Goal: Task Accomplishment & Management: Use online tool/utility

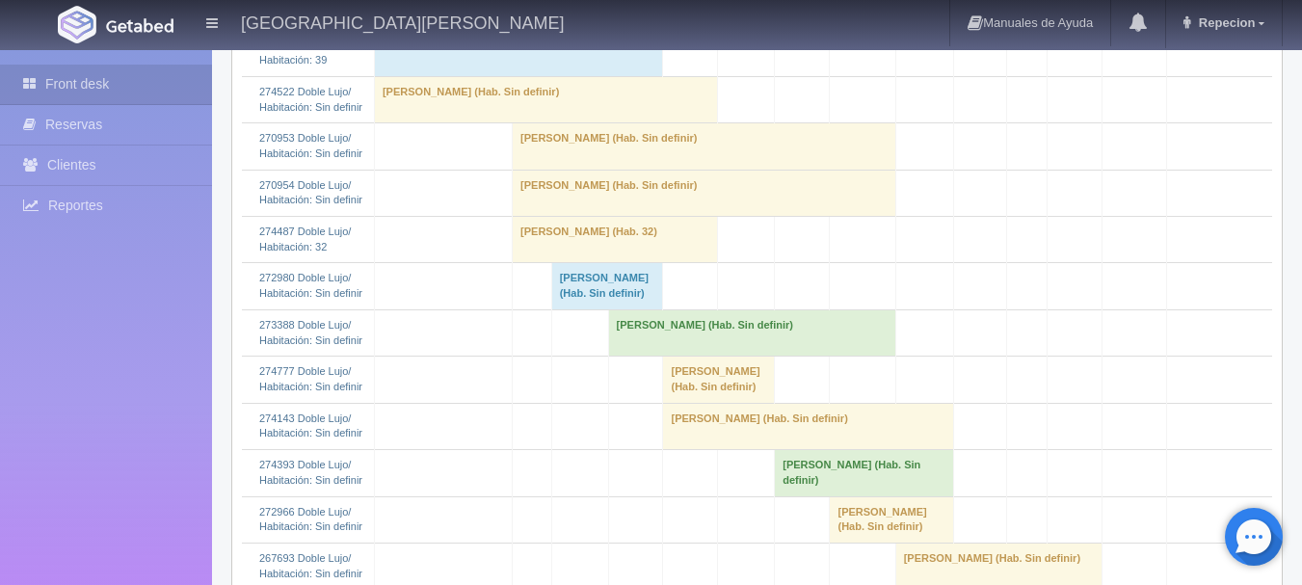
scroll to position [578, 0]
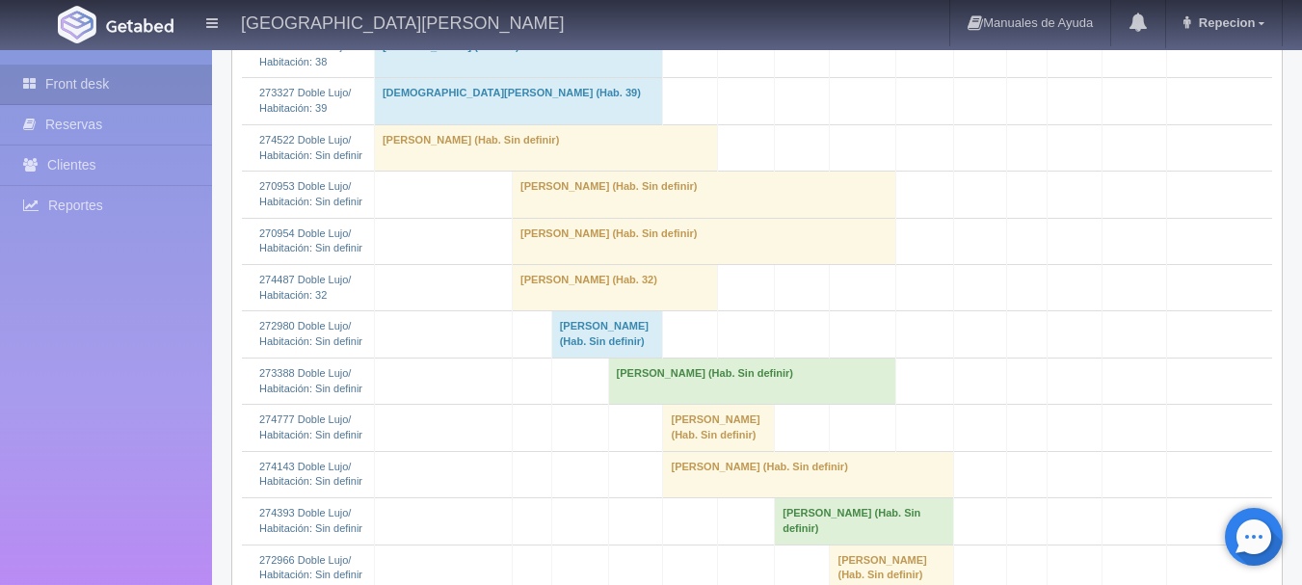
click at [599, 358] on td "[PERSON_NAME] (Hab. Sin definir)" at bounding box center [607, 334] width 112 height 46
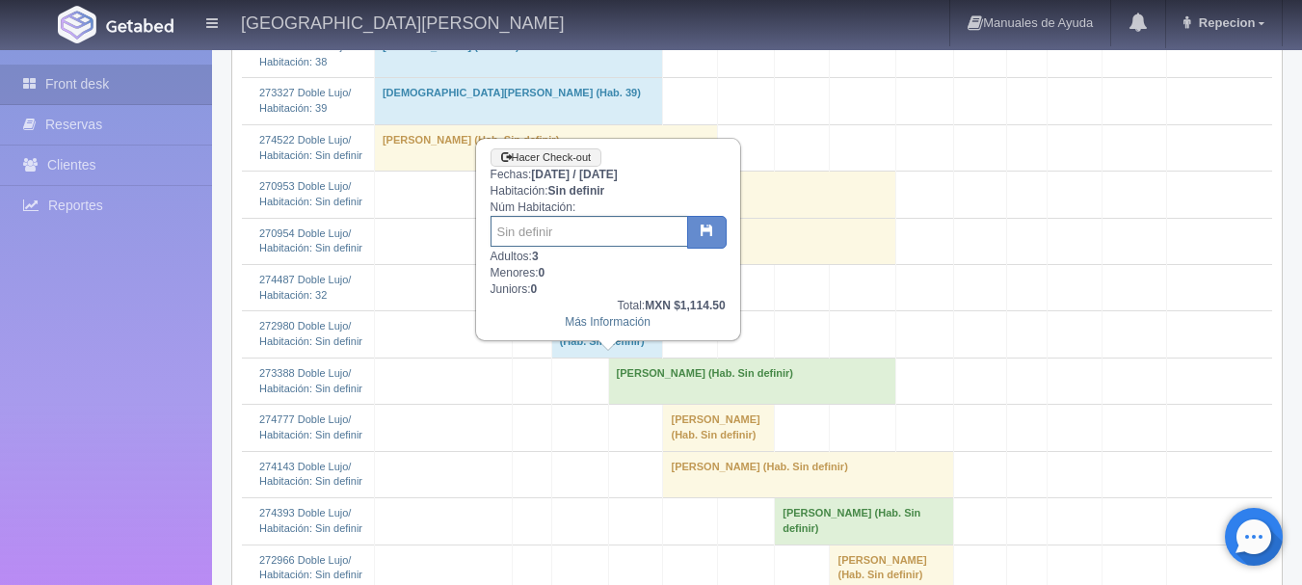
click at [587, 230] on input "text" at bounding box center [590, 231] width 198 height 31
type input "41"
click at [695, 222] on button "button" at bounding box center [707, 232] width 40 height 33
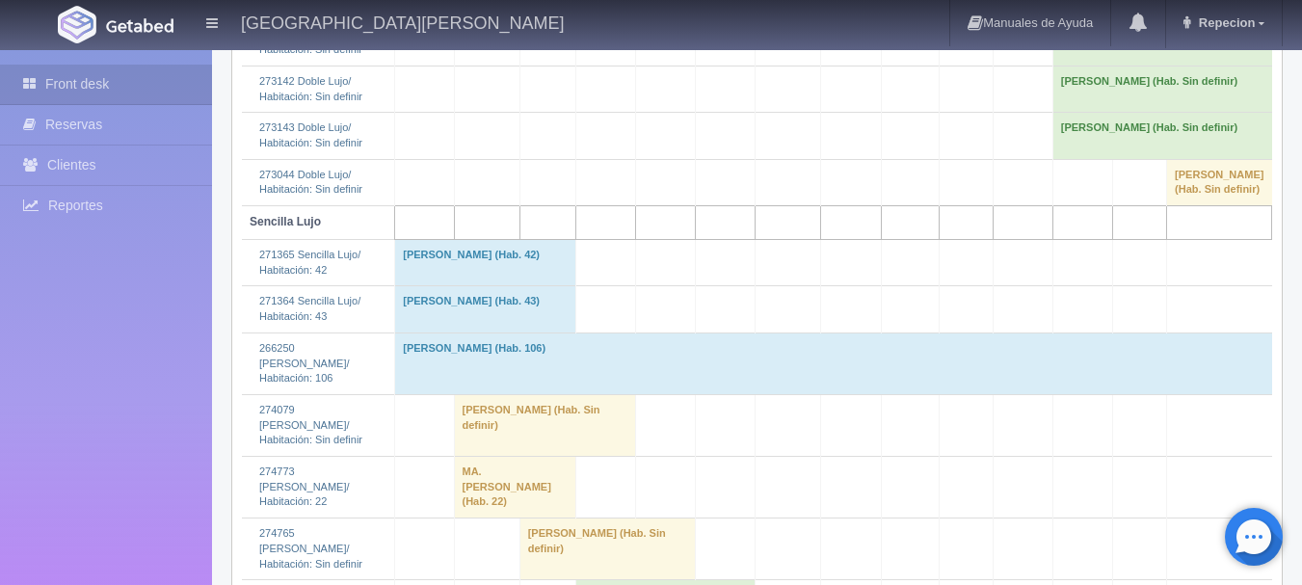
scroll to position [1542, 0]
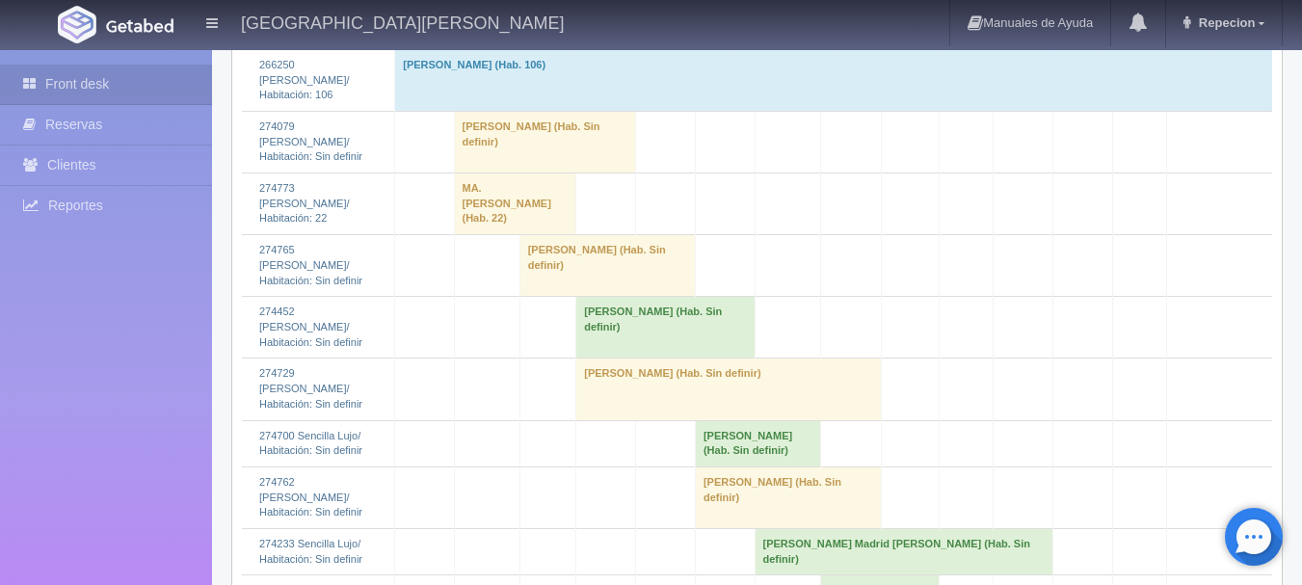
click at [513, 173] on td "[PERSON_NAME] (Hab. Sin definir)" at bounding box center [544, 142] width 181 height 62
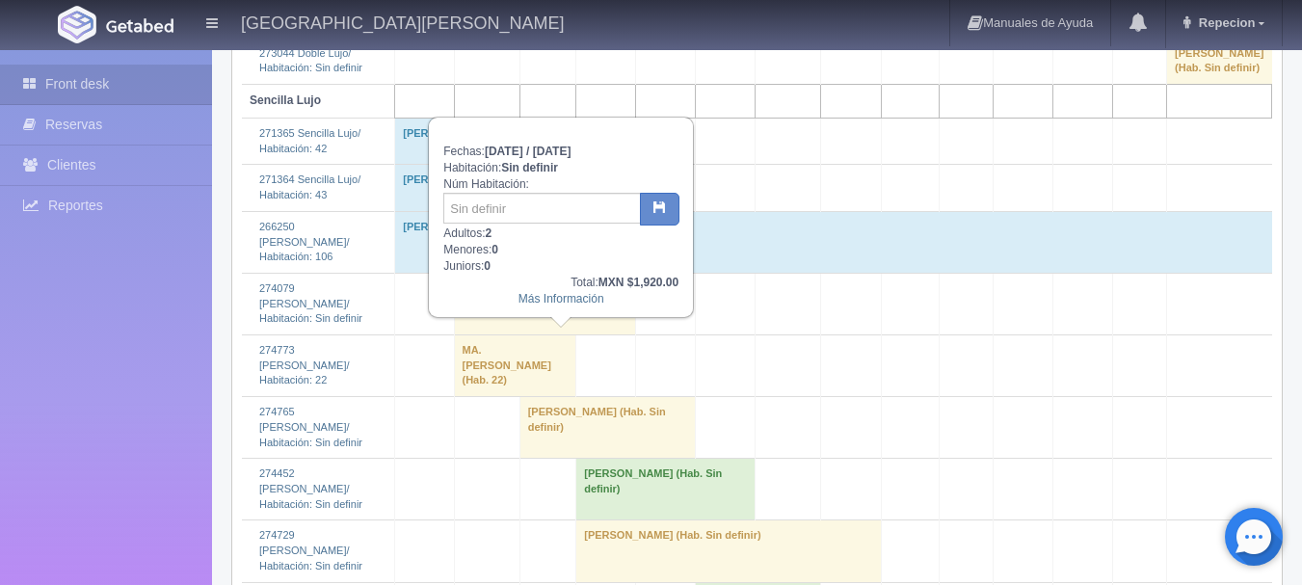
scroll to position [1350, 0]
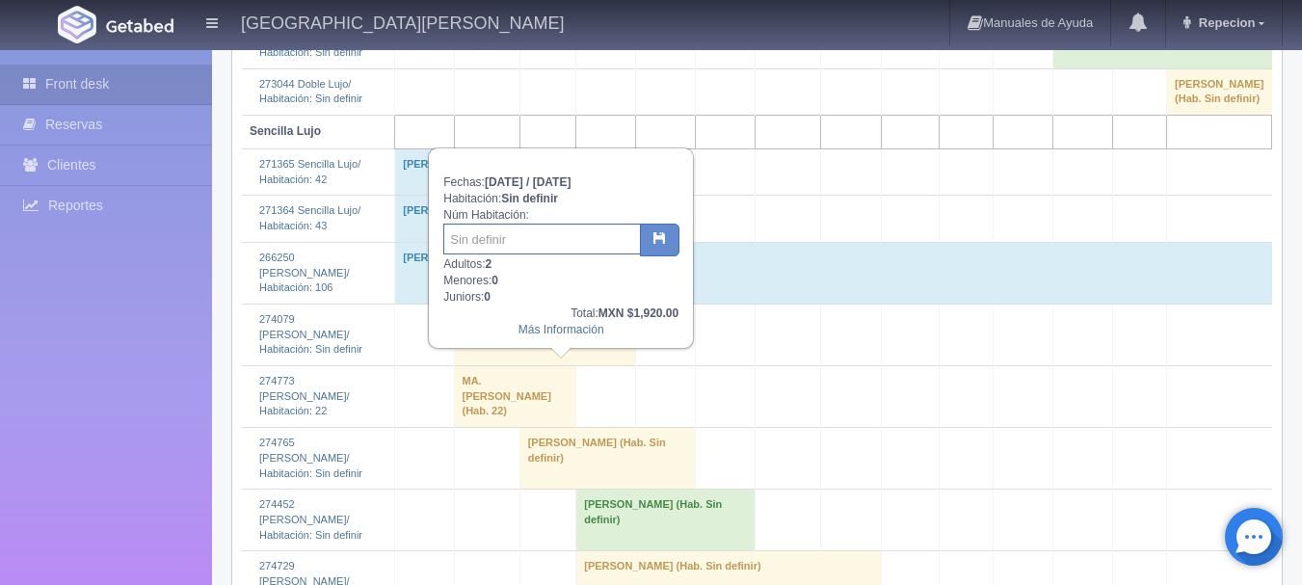
click at [510, 252] on input "text" at bounding box center [542, 239] width 198 height 31
type input "10"
click at [660, 242] on icon "button" at bounding box center [660, 237] width 13 height 13
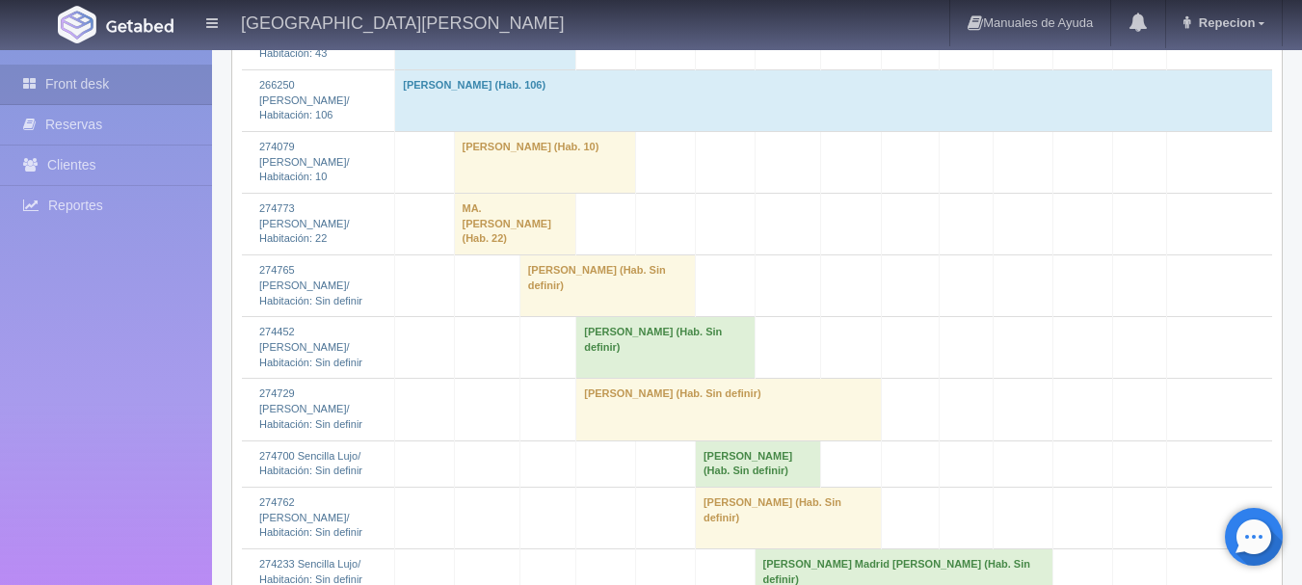
scroll to position [1506, 0]
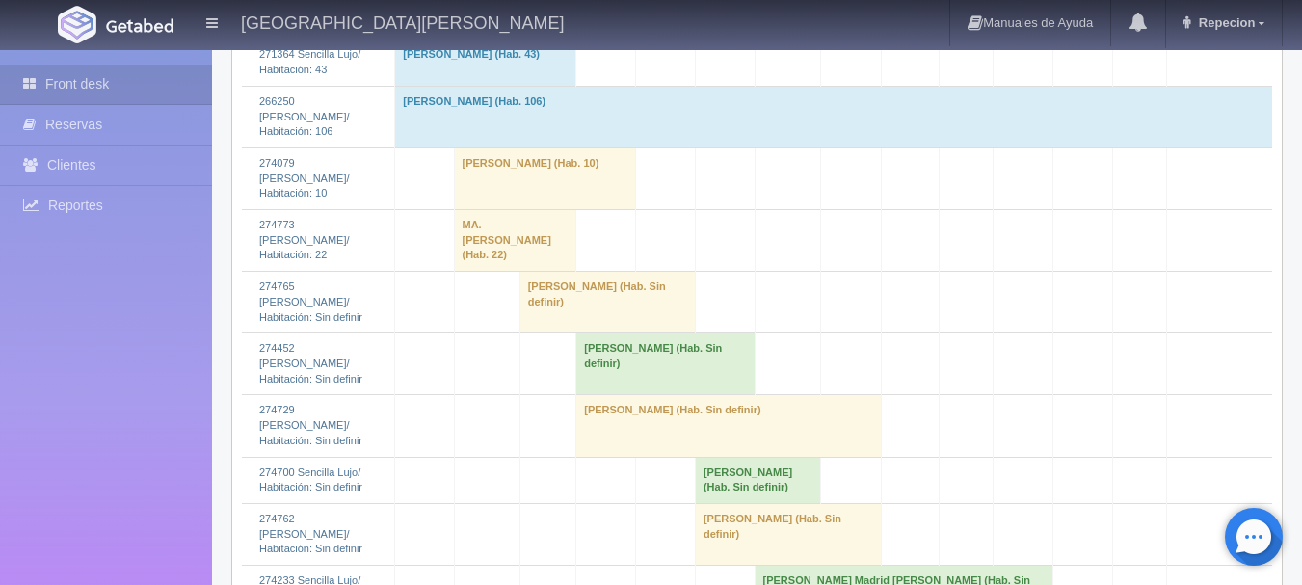
click at [575, 334] on td "[PERSON_NAME] (Hab. Sin definir)" at bounding box center [607, 303] width 175 height 62
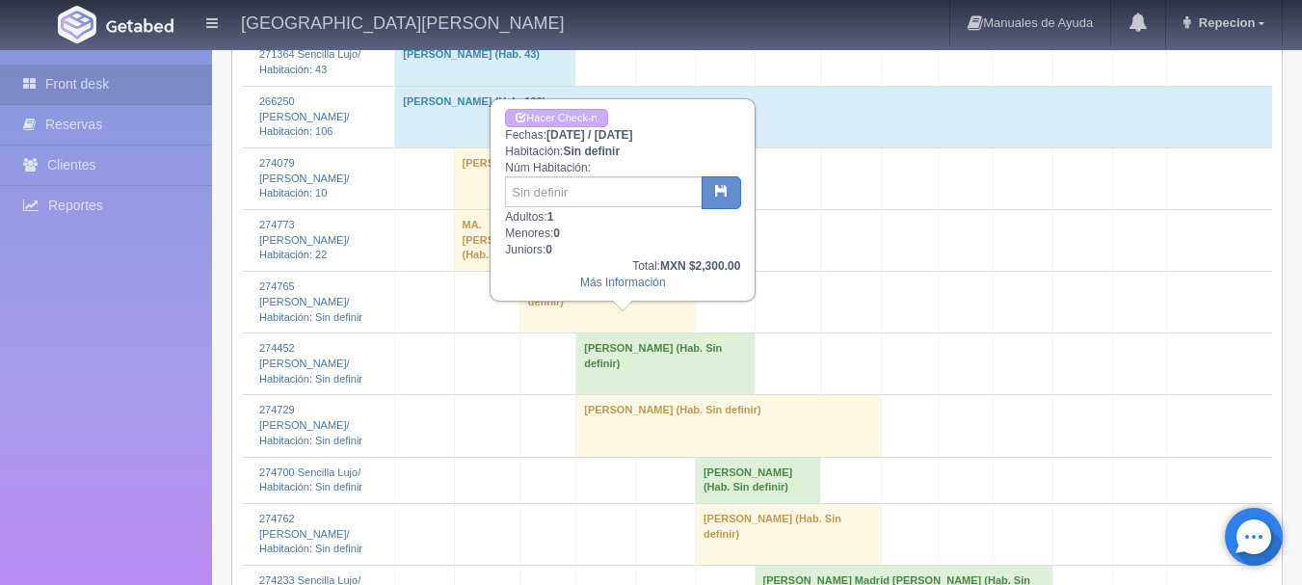
click at [575, 334] on td "[PERSON_NAME] (Hab. Sin definir)" at bounding box center [607, 303] width 175 height 62
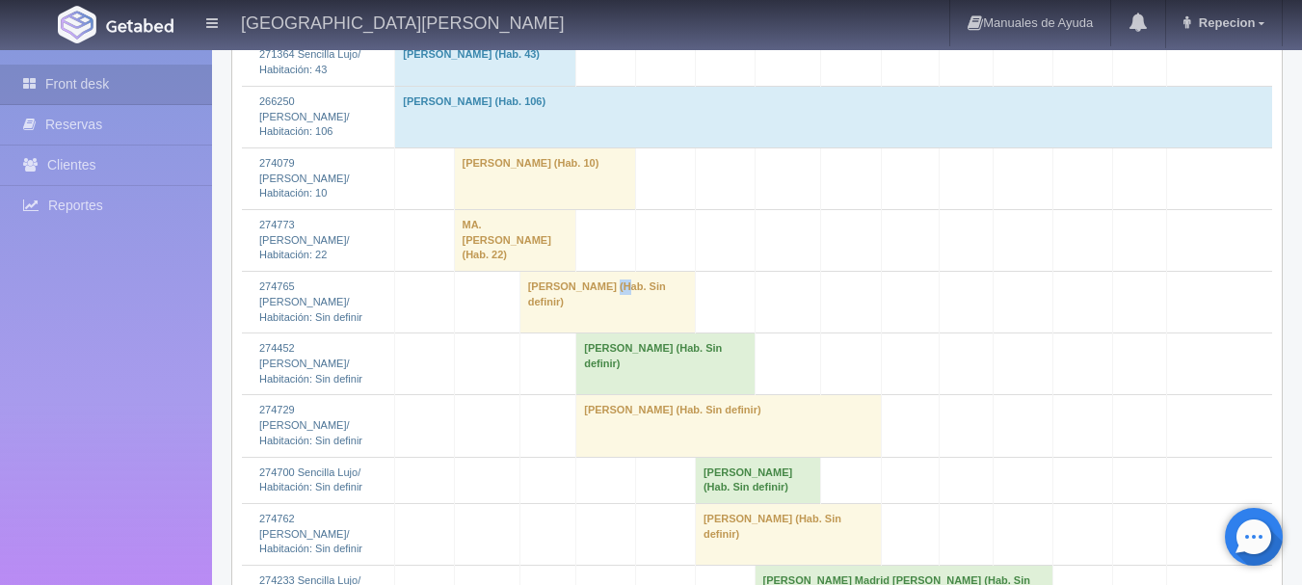
click at [575, 334] on td "[PERSON_NAME] (Hab. Sin definir)" at bounding box center [607, 303] width 175 height 62
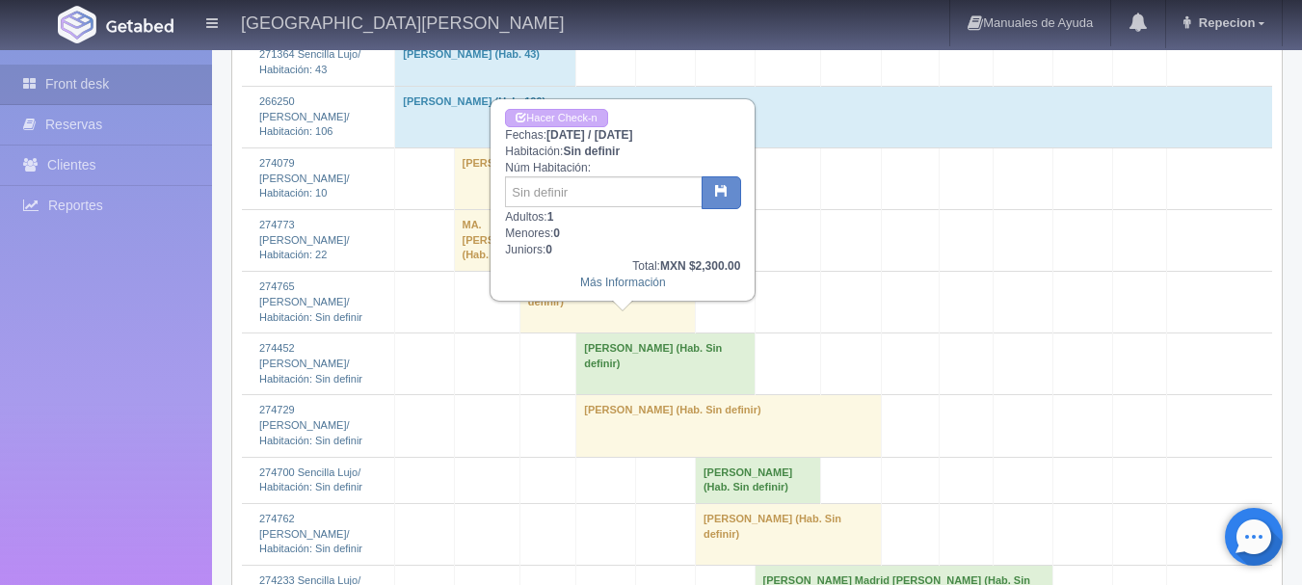
click at [566, 334] on td "[PERSON_NAME] (Hab. Sin definir)" at bounding box center [607, 303] width 175 height 62
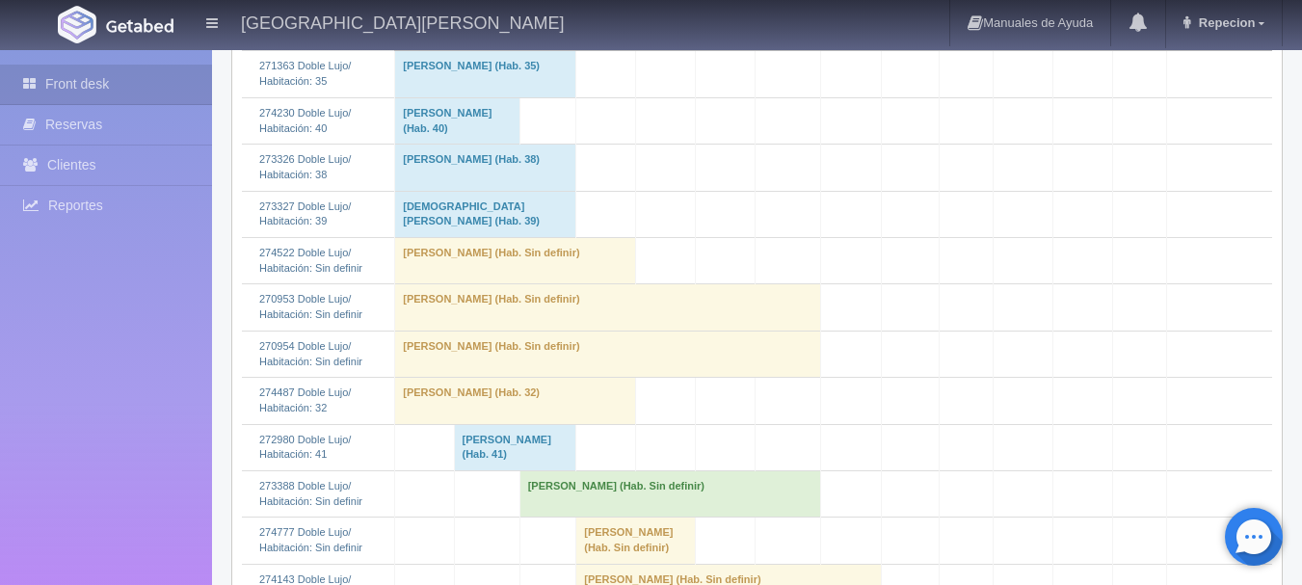
scroll to position [445, 0]
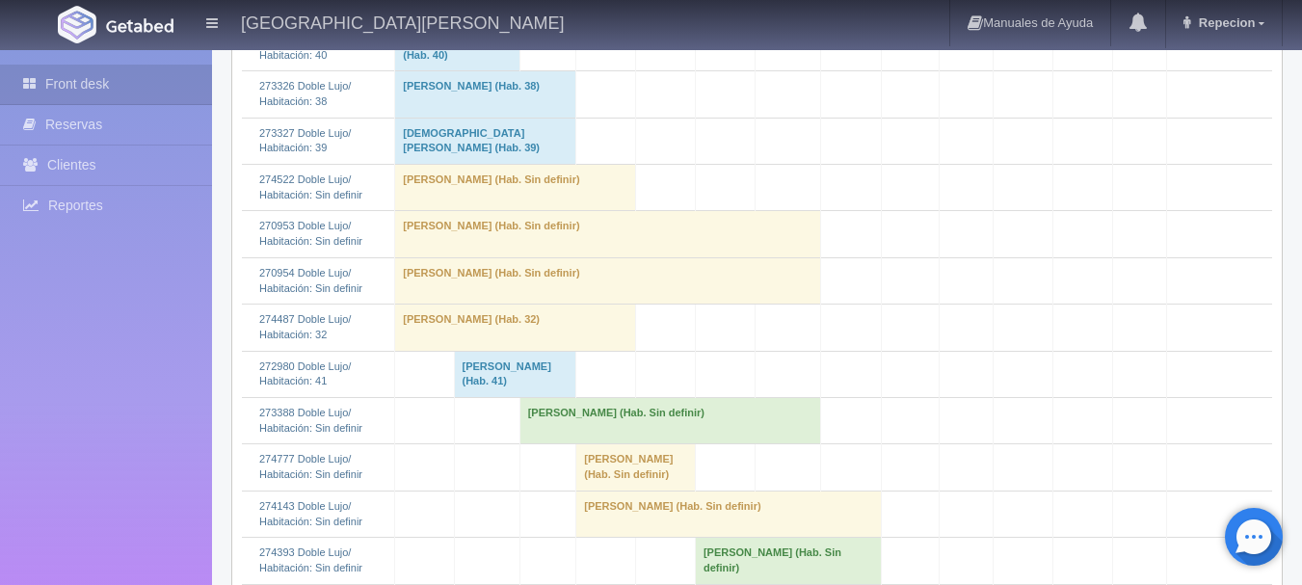
click at [575, 440] on td "[PERSON_NAME] (Hab. Sin definir)" at bounding box center [670, 421] width 301 height 46
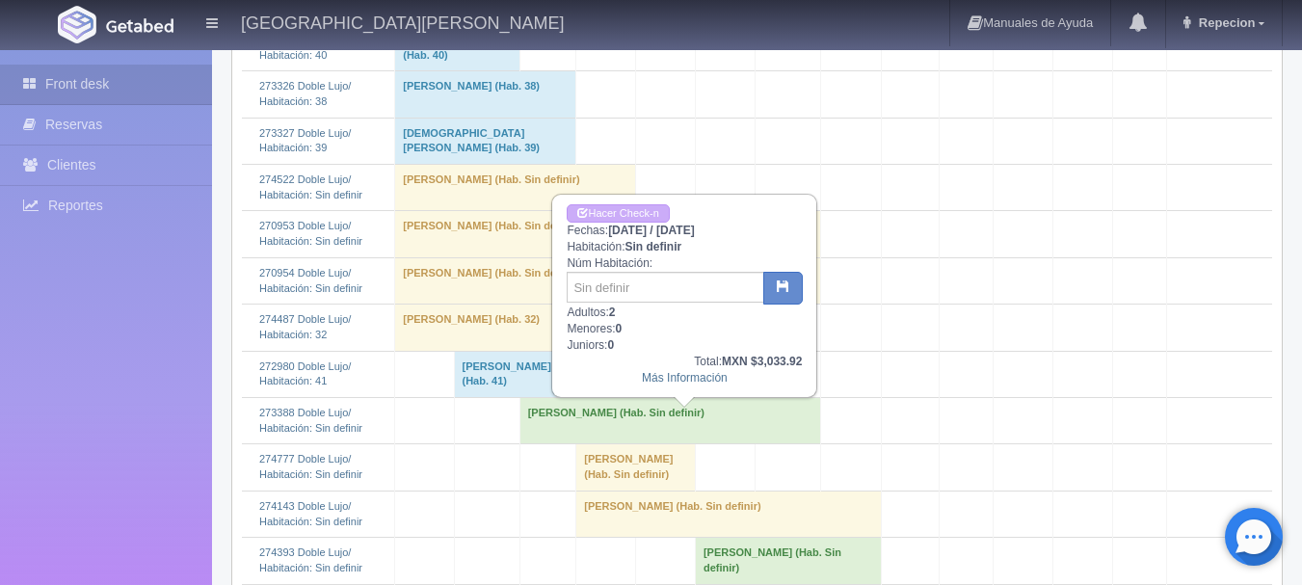
click at [575, 440] on td "[PERSON_NAME] (Hab. Sin definir)" at bounding box center [670, 421] width 301 height 46
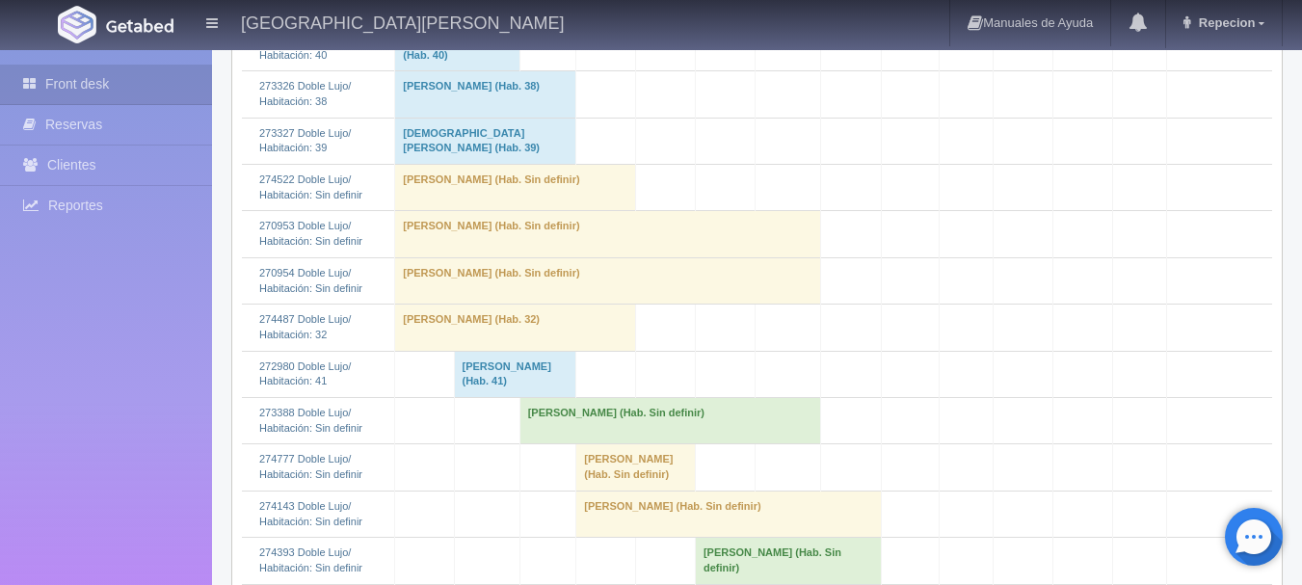
click at [626, 440] on td "[PERSON_NAME] (Hab. Sin definir)" at bounding box center [670, 421] width 301 height 46
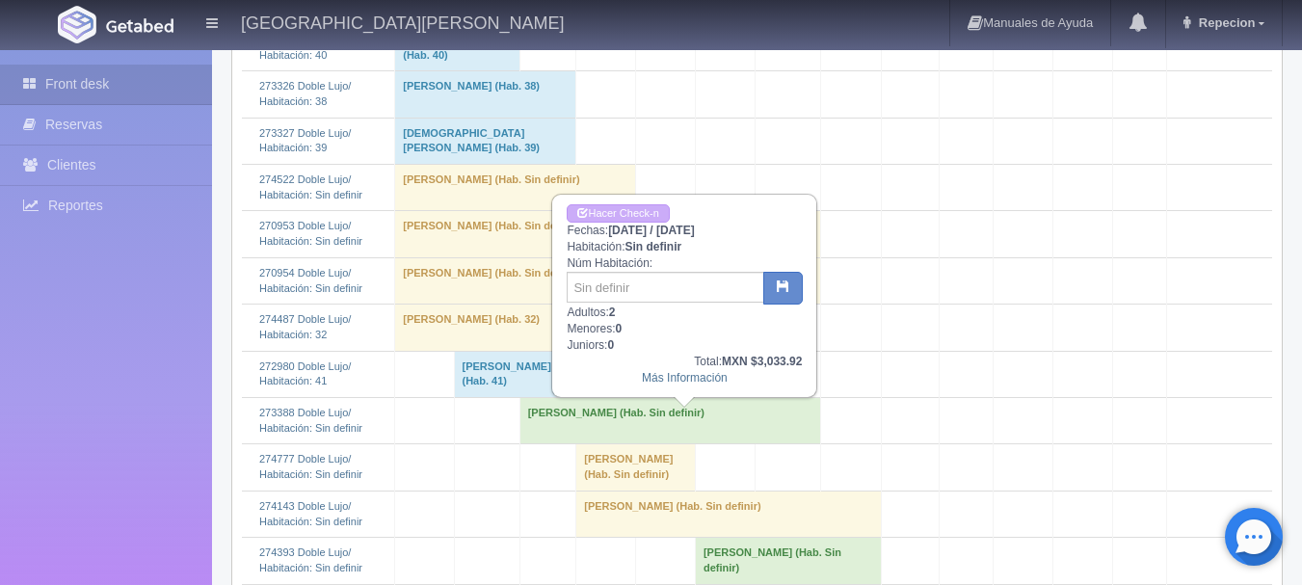
click at [612, 439] on td "[PERSON_NAME] (Hab. Sin definir)" at bounding box center [670, 421] width 301 height 46
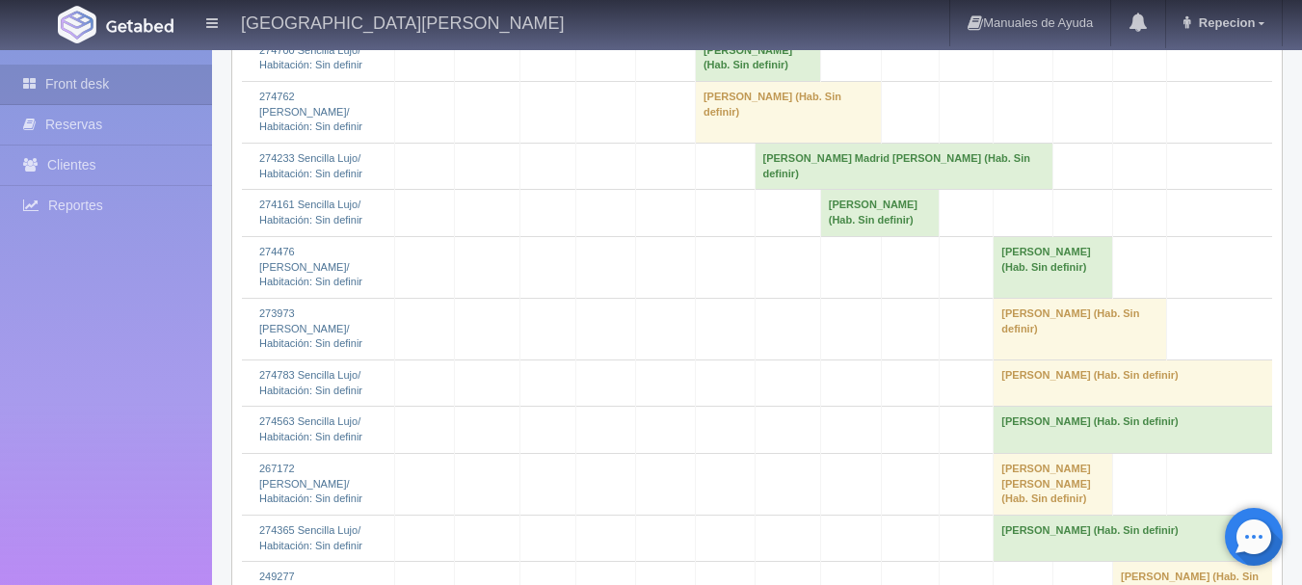
scroll to position [2084, 0]
